Goal: Task Accomplishment & Management: Manage account settings

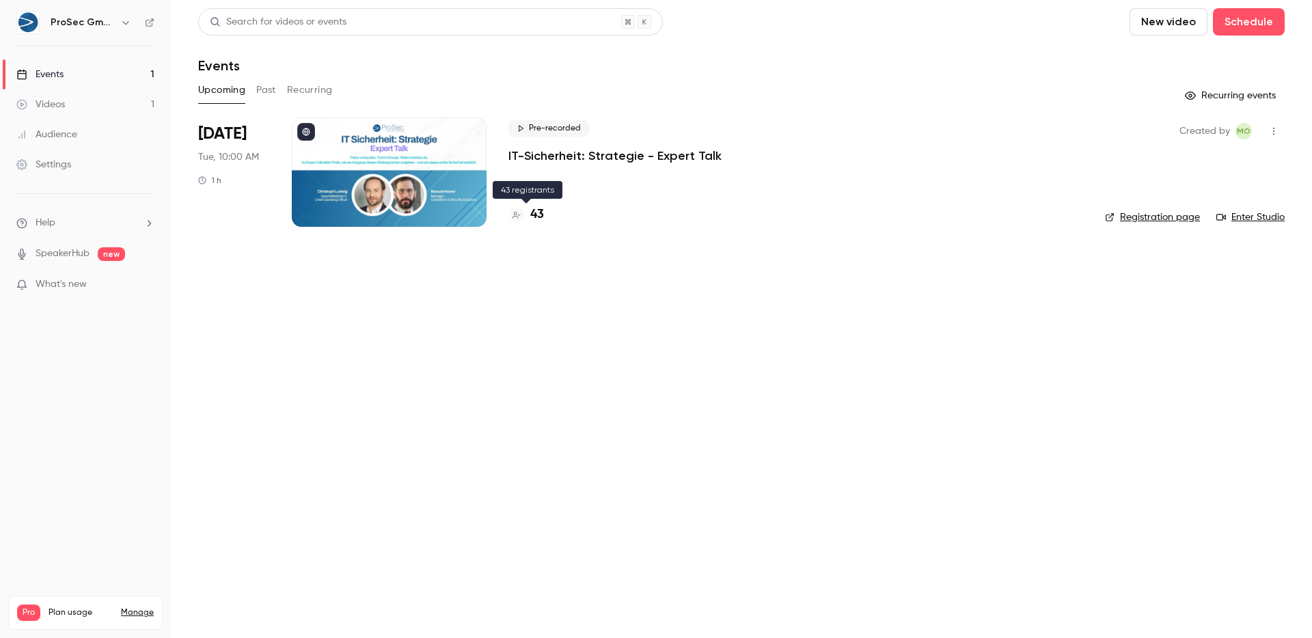
click at [540, 219] on h4 "43" at bounding box center [537, 215] width 14 height 18
